Goal: Task Accomplishment & Management: Use online tool/utility

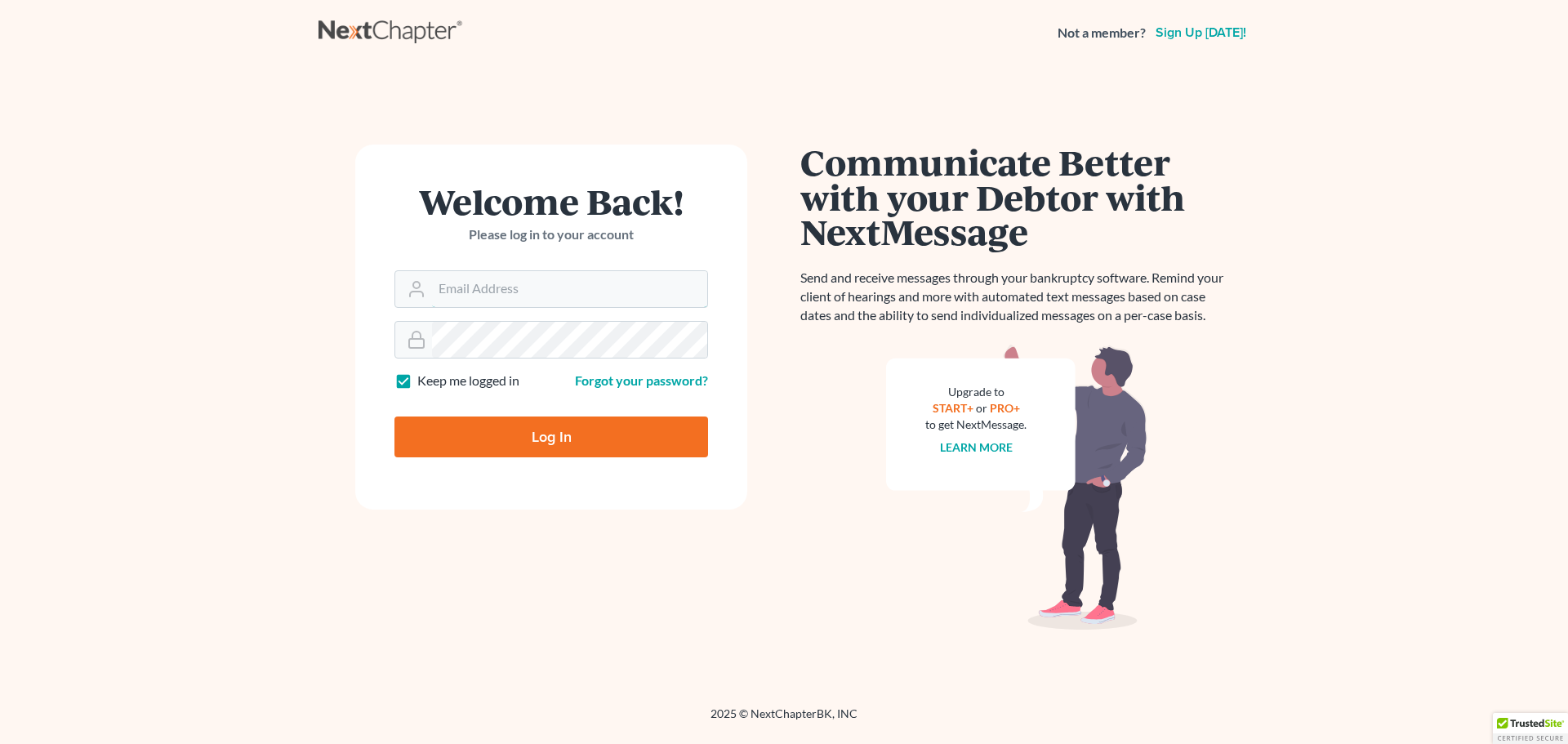
type input "ederbes@derbeslaw.com"
click at [504, 447] on input "Log In" at bounding box center [551, 437] width 314 height 41
type input "Thinking..."
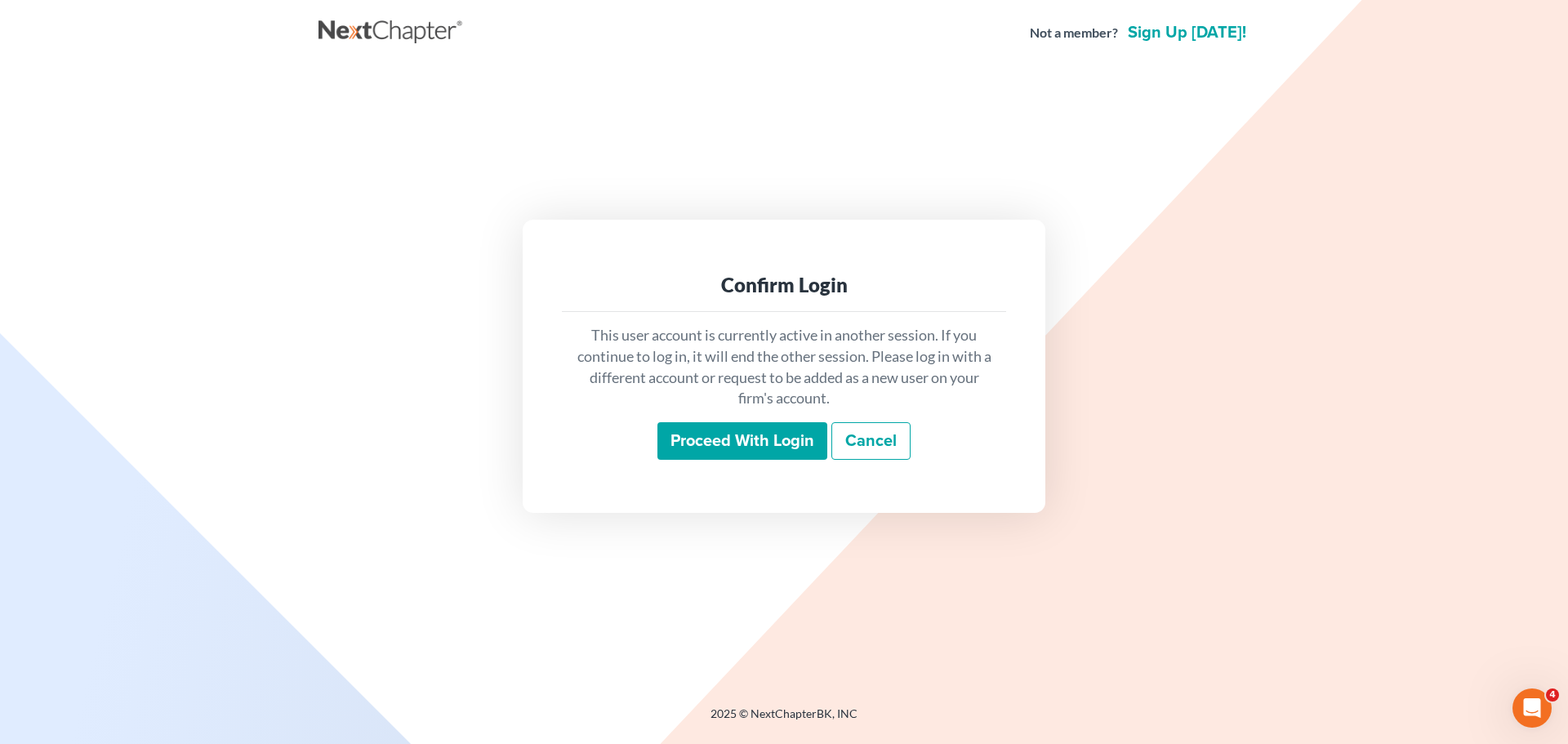
click at [773, 440] on input "Proceed with login" at bounding box center [742, 440] width 170 height 37
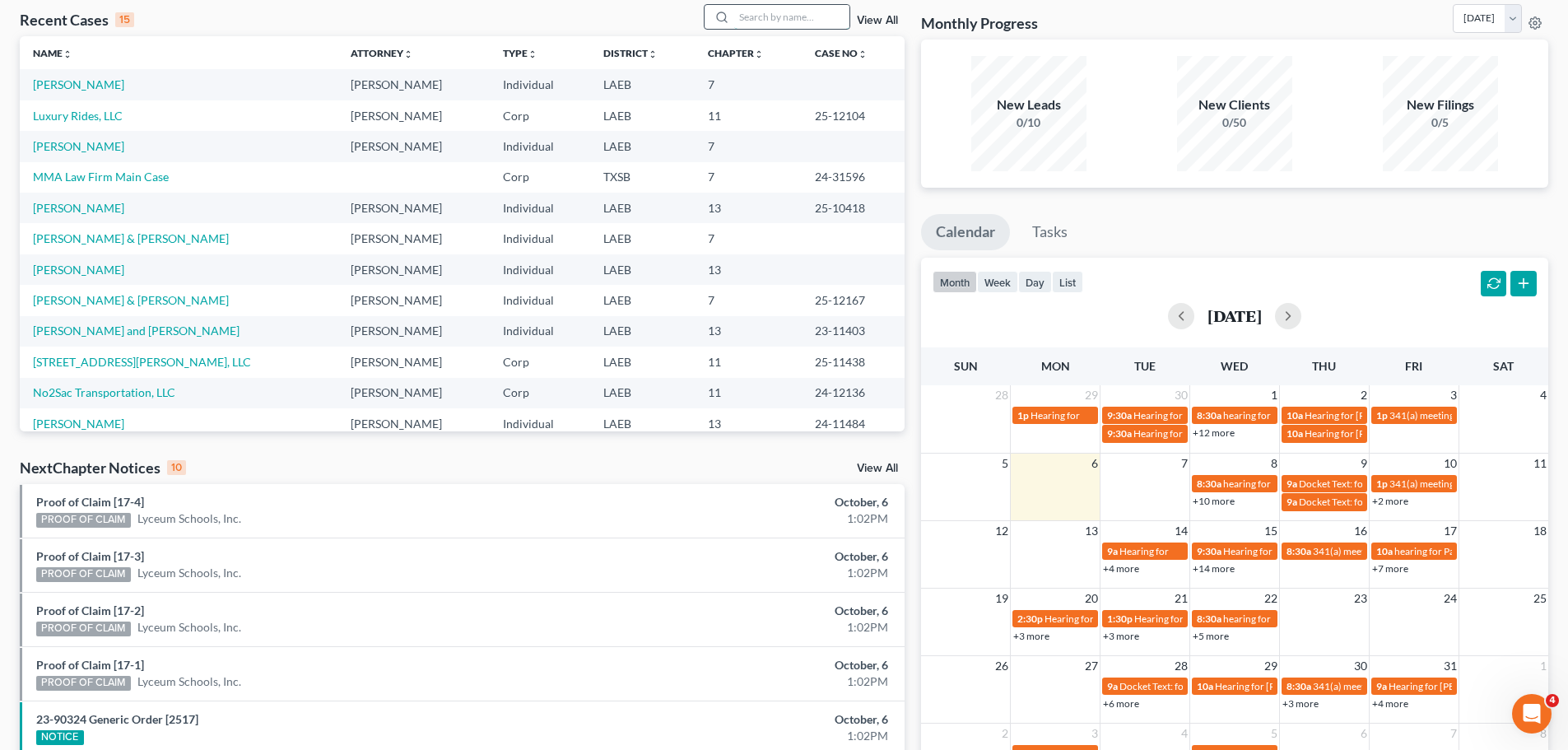
click at [772, 17] on input "search" at bounding box center [792, 17] width 115 height 24
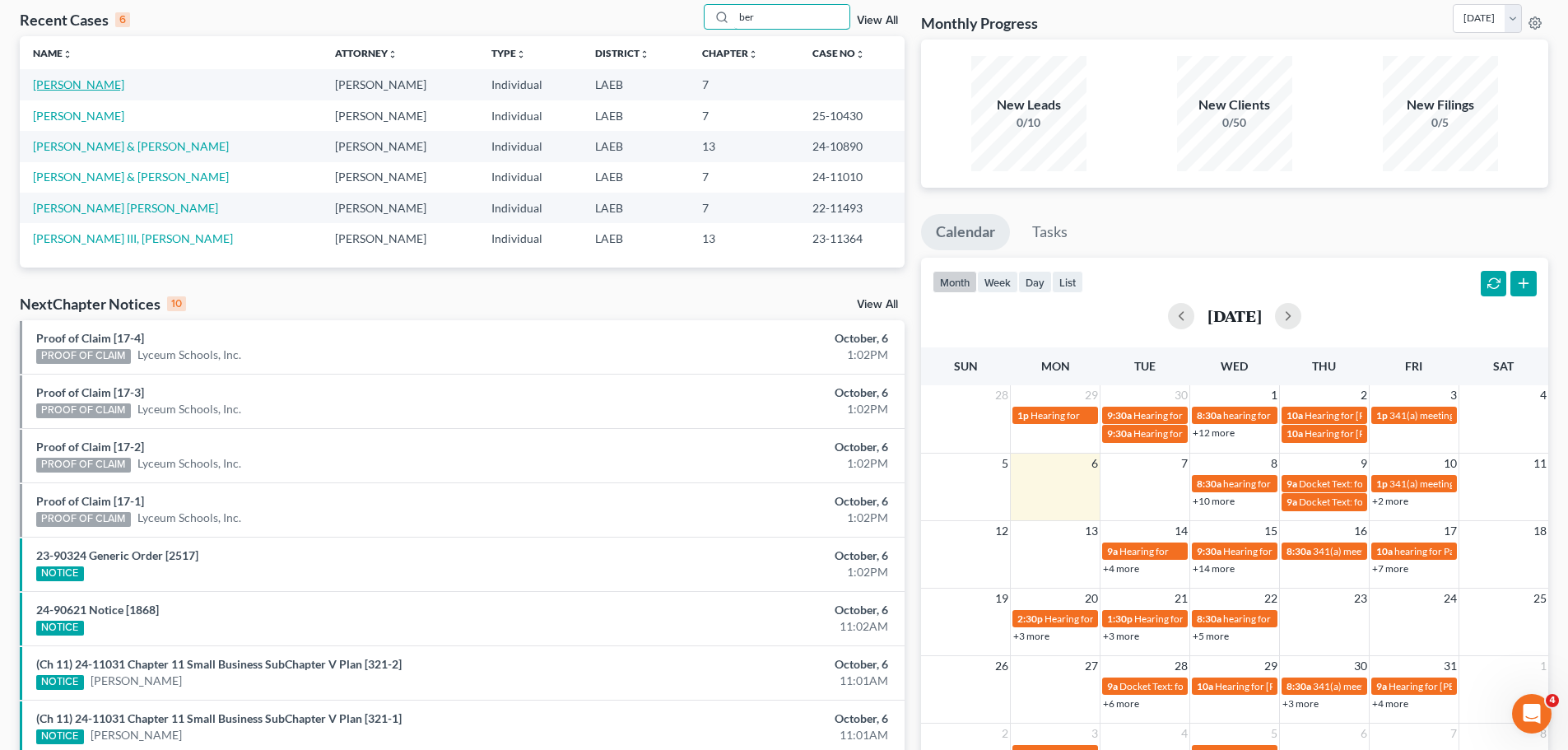
type input "ber"
click at [74, 79] on link "Bertucci, Emily" at bounding box center [79, 85] width 92 height 14
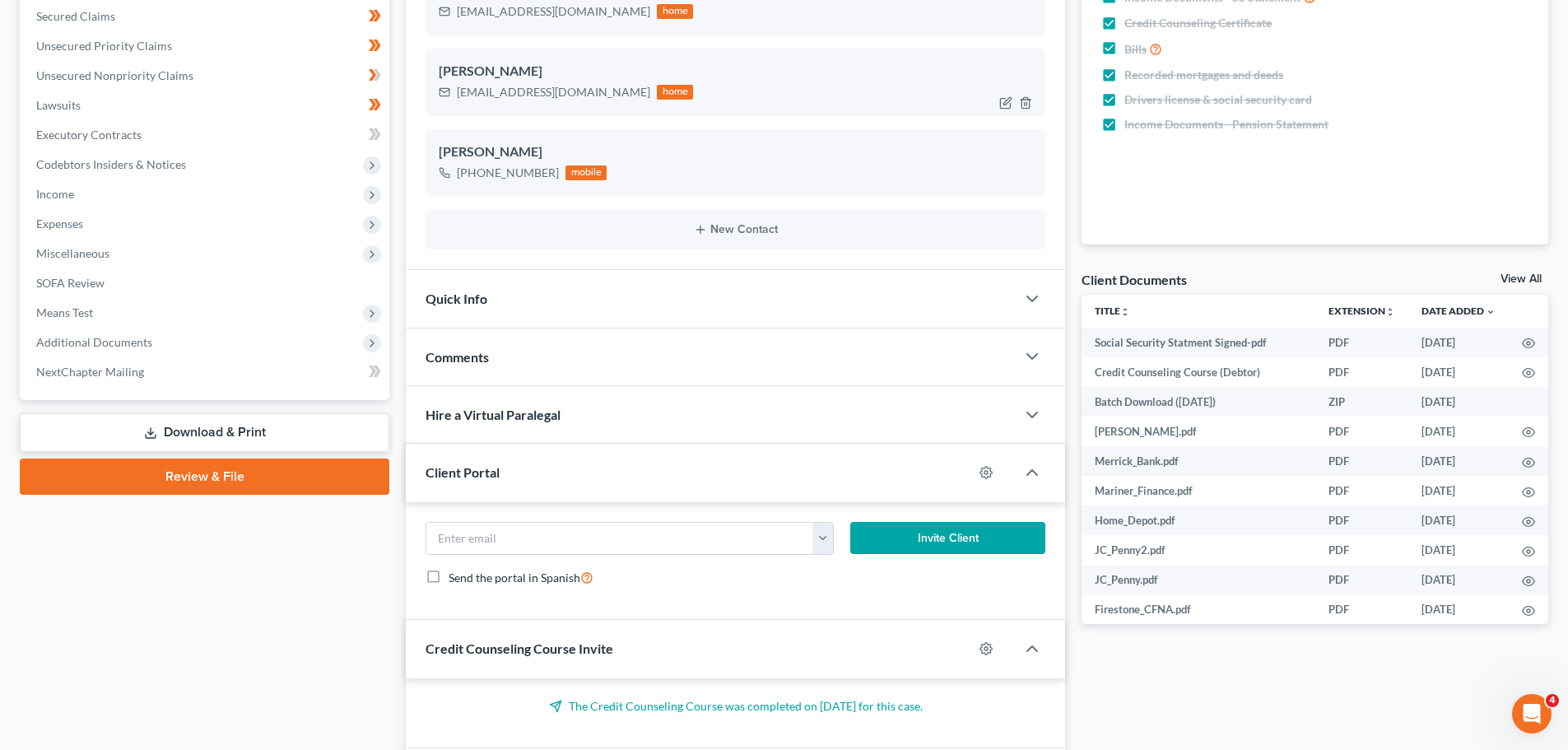
scroll to position [466, 0]
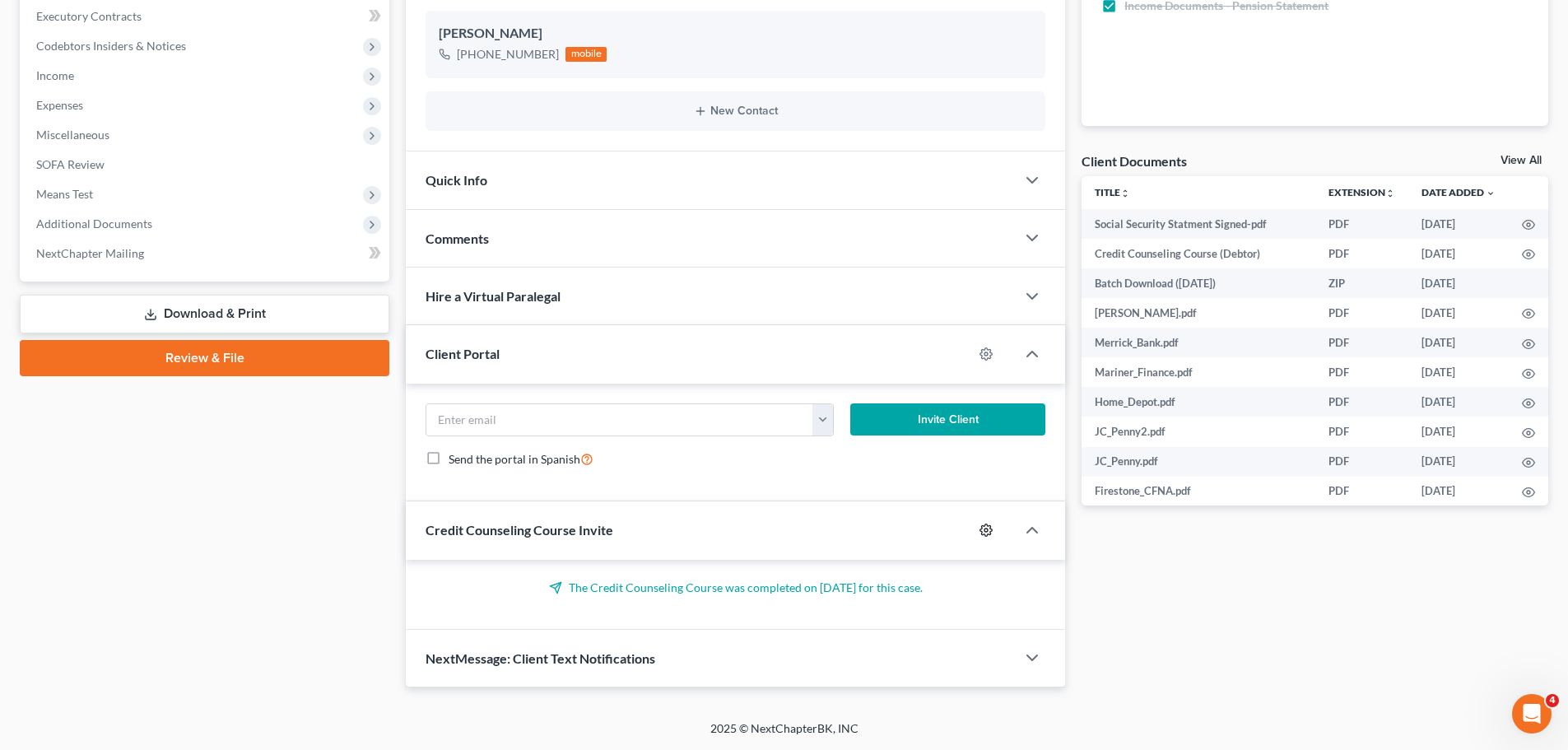
click at [988, 528] on icon "button" at bounding box center [986, 530] width 13 height 13
select select "0"
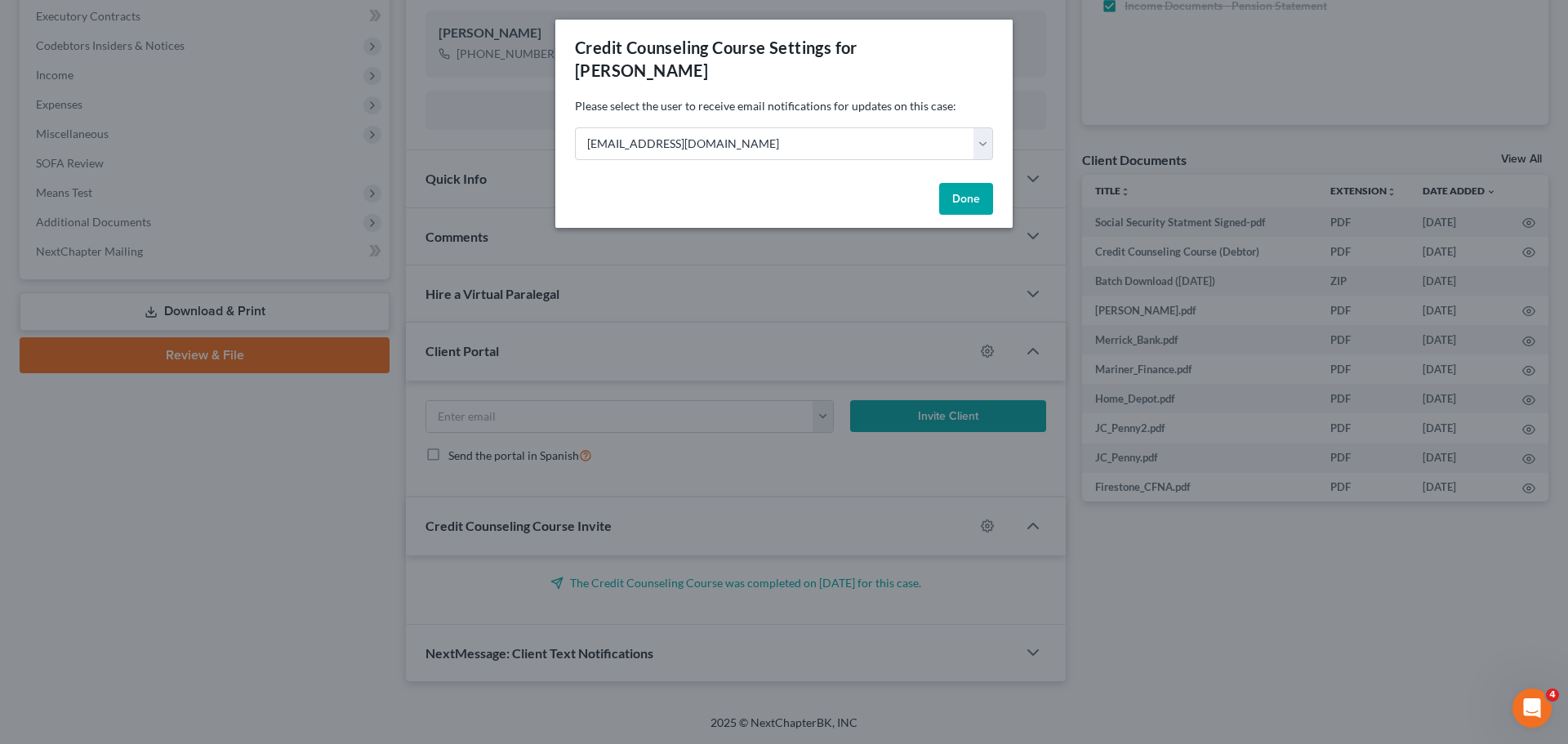
click at [919, 177] on div "Done" at bounding box center [784, 203] width 457 height 52
click at [969, 183] on button "Done" at bounding box center [966, 199] width 54 height 33
